Goal: Information Seeking & Learning: Learn about a topic

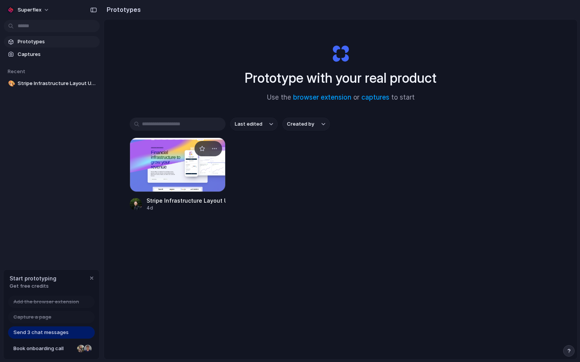
click at [189, 166] on div at bounding box center [178, 165] width 96 height 54
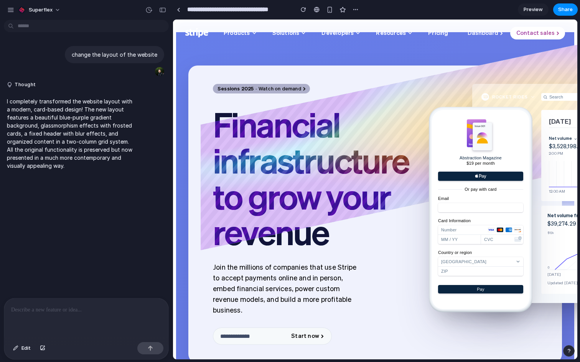
click at [299, 173] on div "Financial infrastructure to grow your revenue" at bounding box center [308, 178] width 203 height 144
drag, startPoint x: 299, startPoint y: 173, endPoint x: 240, endPoint y: 130, distance: 72.9
click at [240, 130] on div "Financial infrastructure to grow your revenue" at bounding box center [308, 178] width 203 height 144
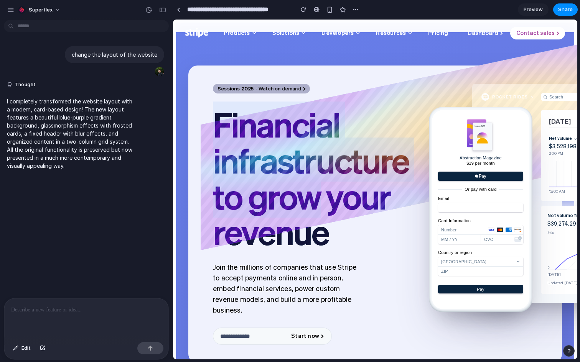
drag, startPoint x: 240, startPoint y: 130, endPoint x: 301, endPoint y: 208, distance: 98.9
click at [301, 207] on div "Financial infrastructure to grow your revenue" at bounding box center [308, 178] width 203 height 144
click at [301, 208] on div "Financial infrastructure to grow your revenue" at bounding box center [308, 178] width 203 height 144
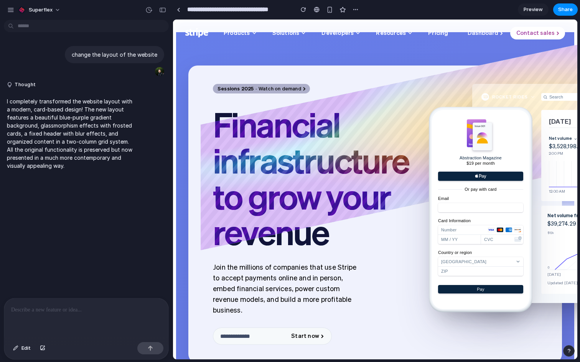
click at [289, 153] on div "Financial infrastructure to grow your revenue" at bounding box center [308, 178] width 203 height 144
click at [242, 31] on span "Products" at bounding box center [237, 32] width 26 height 9
click at [256, 157] on div "Financial infrastructure to grow your revenue" at bounding box center [308, 178] width 203 height 144
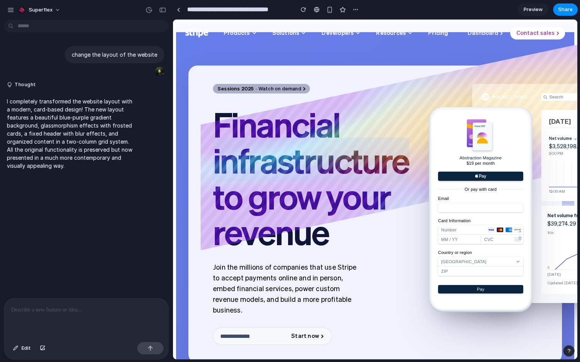
click at [256, 157] on div "Financial infrastructure to grow your revenue" at bounding box center [308, 178] width 203 height 144
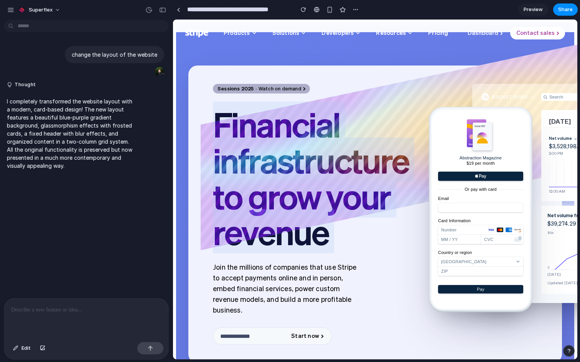
click at [256, 157] on div "Financial infrastructure to grow your revenue" at bounding box center [308, 178] width 203 height 144
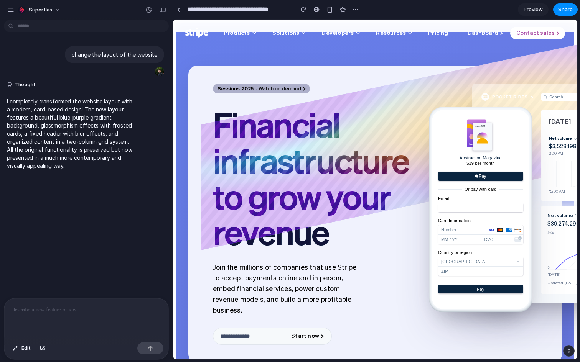
click at [261, 161] on div "Financial infrastructure to grow your revenue" at bounding box center [308, 178] width 203 height 144
click at [261, 169] on div "Financial infrastructure to grow your revenue" at bounding box center [308, 178] width 203 height 144
